Goal: Use online tool/utility: Utilize a website feature to perform a specific function

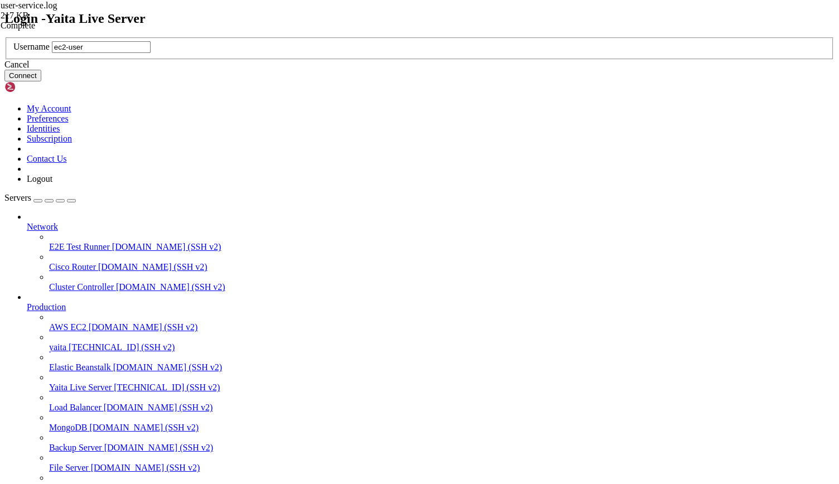
type input "ec2-user"
click at [41, 81] on button "Connect" at bounding box center [22, 76] width 37 height 12
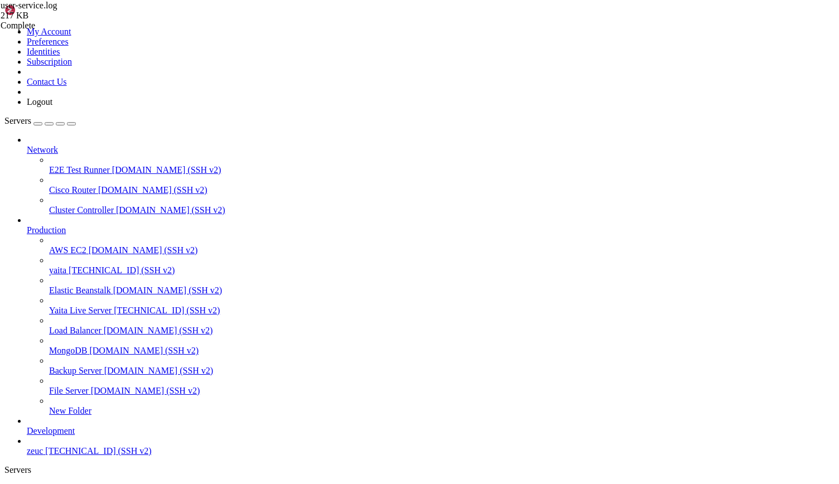
drag, startPoint x: 177, startPoint y: 1083, endPoint x: 248, endPoint y: 1100, distance: 73.1
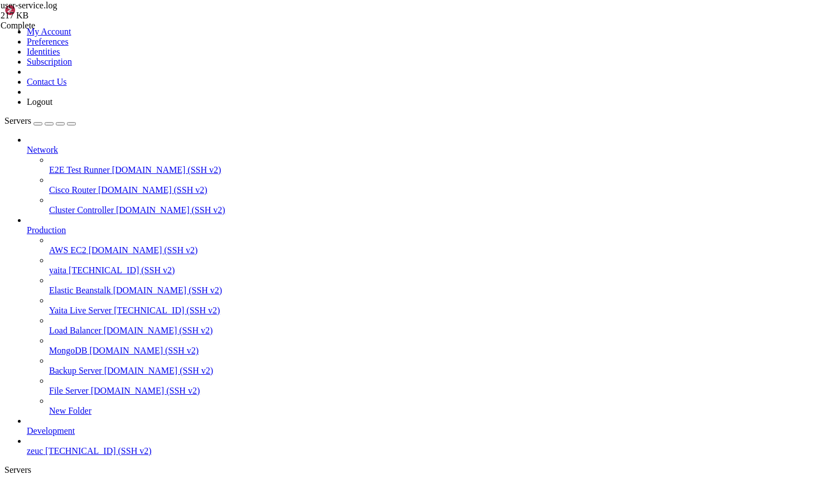
drag, startPoint x: 176, startPoint y: 711, endPoint x: 299, endPoint y: 902, distance: 226.6
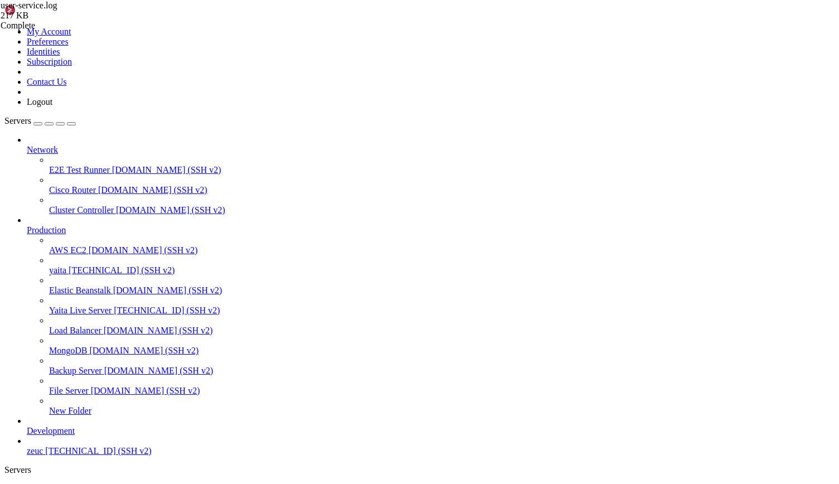
drag, startPoint x: 42, startPoint y: 912, endPoint x: 193, endPoint y: 907, distance: 150.2
drag, startPoint x: 42, startPoint y: 902, endPoint x: 133, endPoint y: 902, distance: 90.4
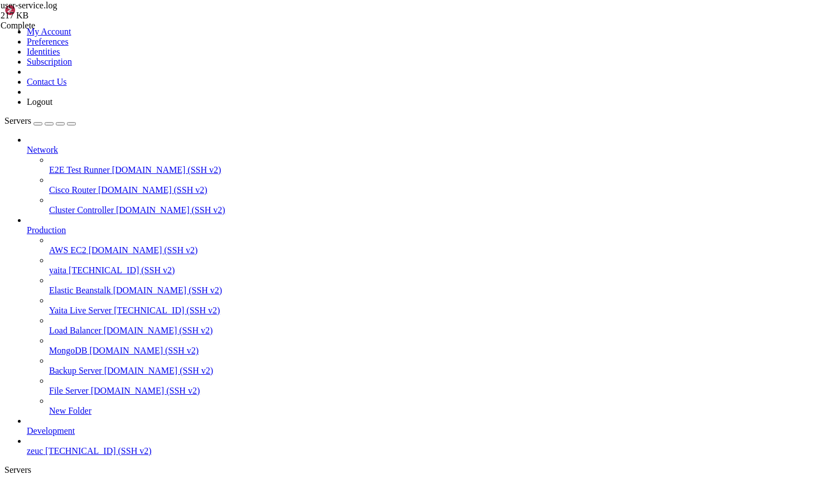
drag, startPoint x: 173, startPoint y: 902, endPoint x: 41, endPoint y: 899, distance: 131.7
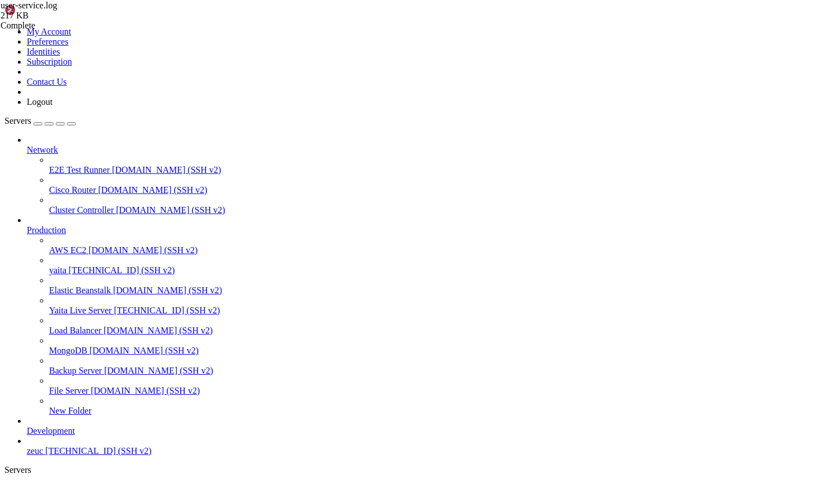
drag, startPoint x: 179, startPoint y: 817, endPoint x: 312, endPoint y: 1106, distance: 318.1
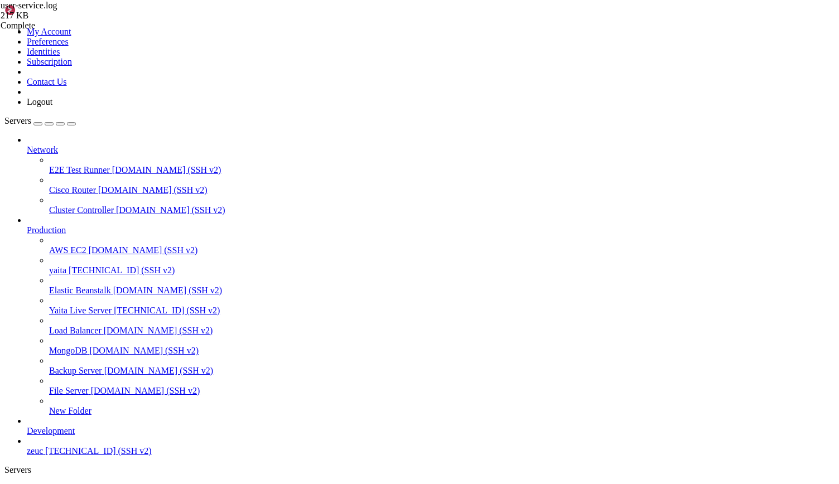
scroll to position [8110, 0]
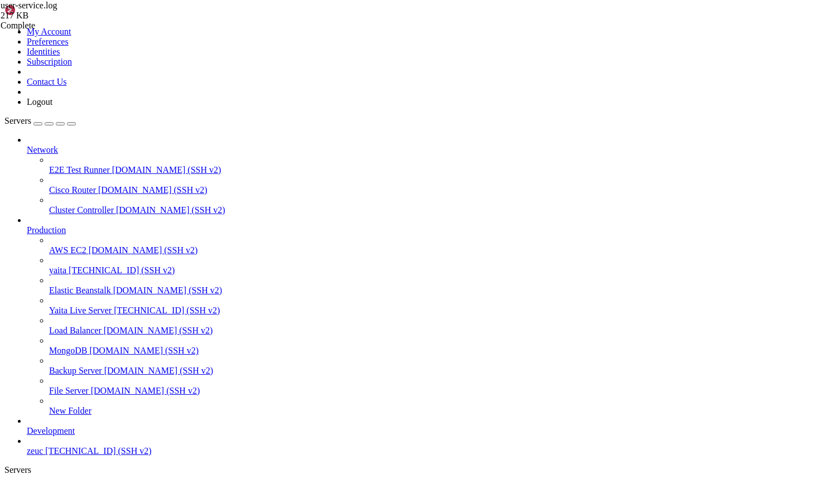
drag, startPoint x: 9, startPoint y: 930, endPoint x: 196, endPoint y: 1109, distance: 259.3
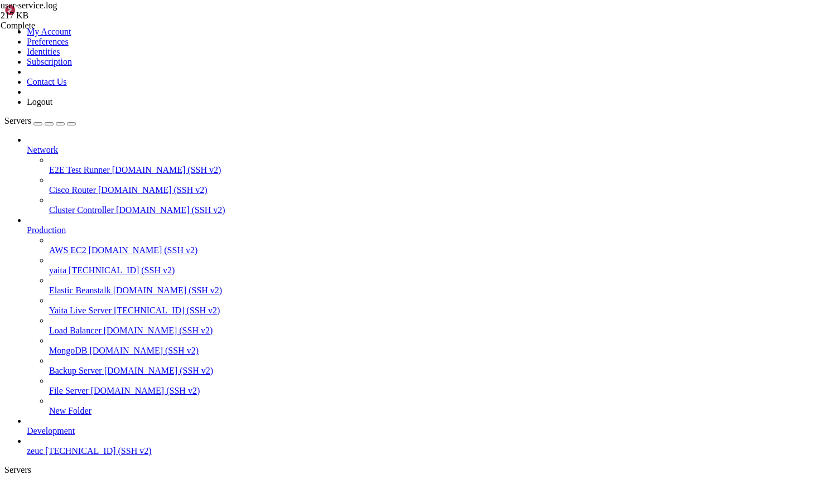
scroll to position [9789, 0]
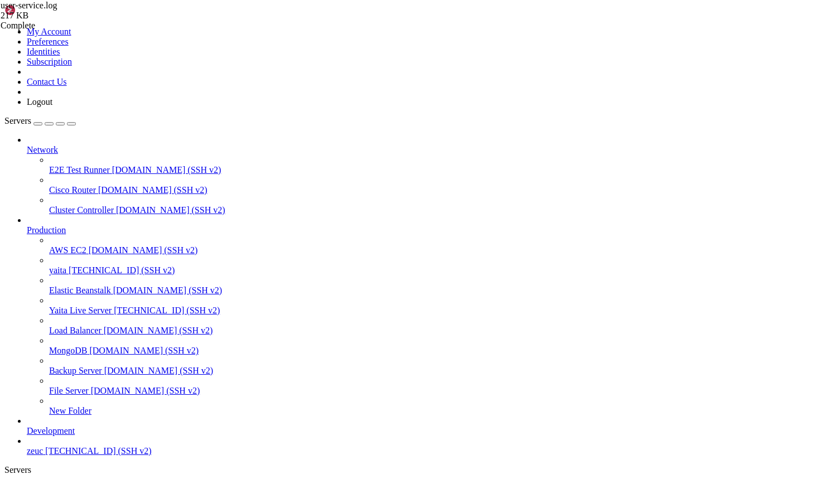
drag, startPoint x: 40, startPoint y: 807, endPoint x: 165, endPoint y: 808, distance: 125.0
